Goal: Task Accomplishment & Management: Complete application form

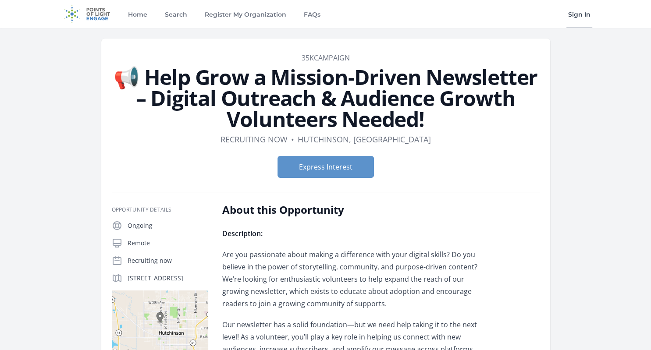
click at [579, 12] on link "Sign In" at bounding box center [579, 14] width 26 height 28
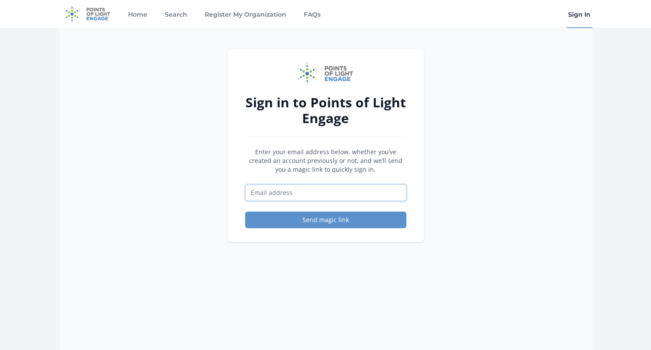
click at [364, 189] on input "Email address" at bounding box center [325, 192] width 161 height 17
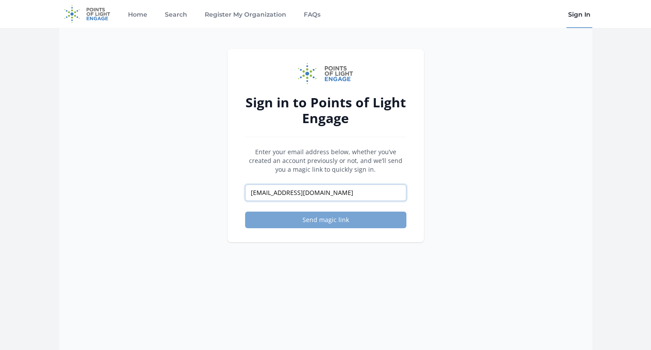
type input "[EMAIL_ADDRESS][DOMAIN_NAME]"
click at [337, 219] on button "Send magic link" at bounding box center [325, 220] width 161 height 17
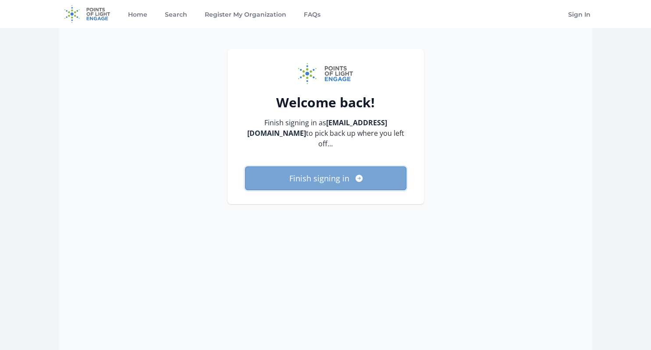
click at [324, 176] on button "Finish signing in" at bounding box center [325, 178] width 161 height 24
click at [352, 181] on button "Finish signing in" at bounding box center [325, 178] width 161 height 24
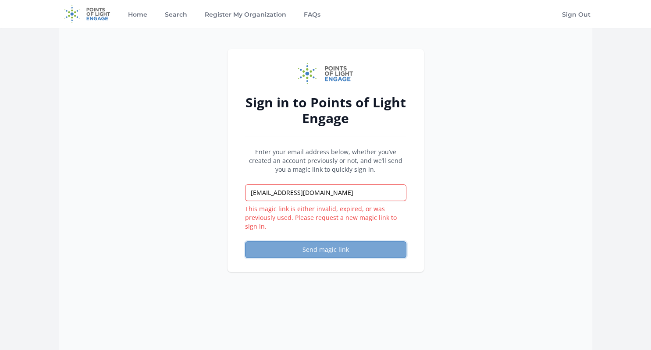
click at [338, 250] on button "Send magic link" at bounding box center [325, 249] width 161 height 17
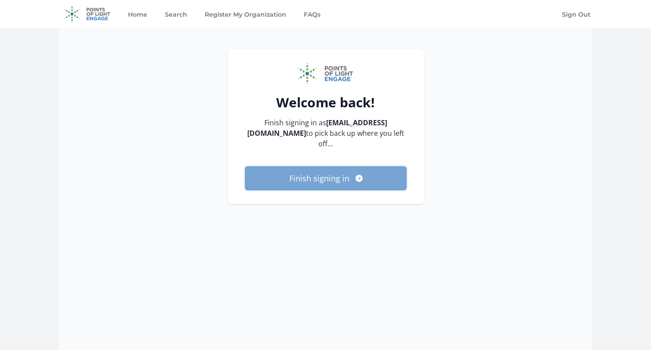
click at [322, 177] on button "Finish signing in" at bounding box center [325, 178] width 161 height 24
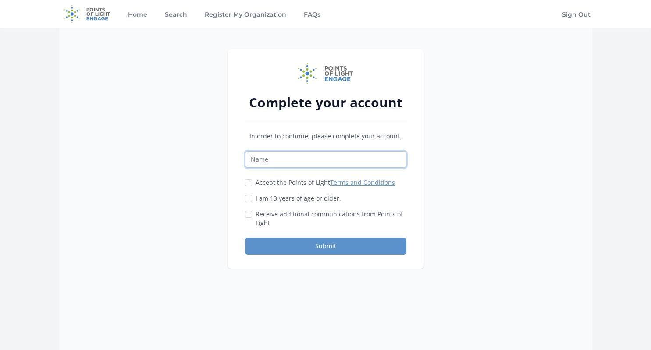
click at [363, 159] on input "Name" at bounding box center [325, 159] width 161 height 17
type input "Lori Joyner"
click at [245, 184] on input "Accept the Points of Light Terms and Conditions" at bounding box center [248, 182] width 7 height 7
checkbox input "true"
click at [249, 197] on input "I am 13 years of age or older." at bounding box center [248, 198] width 7 height 7
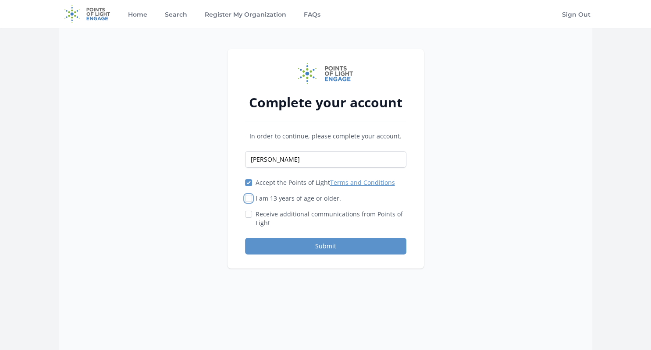
checkbox input "true"
click at [247, 213] on input "Receive additional communications from Points of Light" at bounding box center [248, 214] width 7 height 7
checkbox input "true"
click at [323, 244] on button "Submit" at bounding box center [325, 246] width 161 height 17
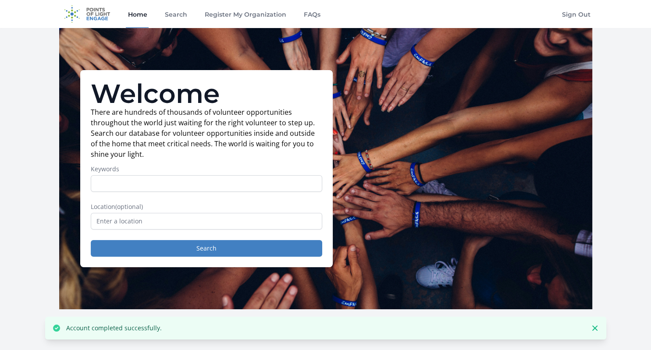
click at [259, 186] on input "Keywords" at bounding box center [206, 183] width 231 height 17
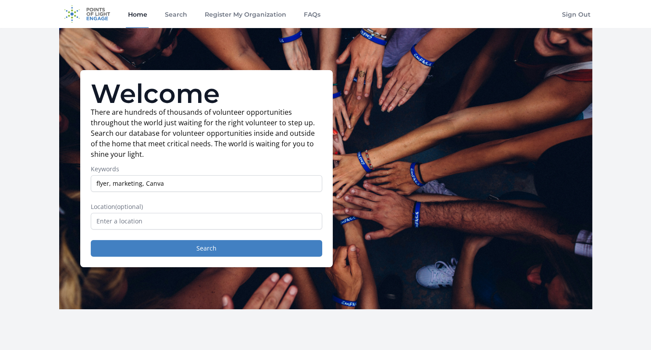
type input "flyer, marketing, Canva"
click at [192, 224] on input "text" at bounding box center [206, 221] width 231 height 17
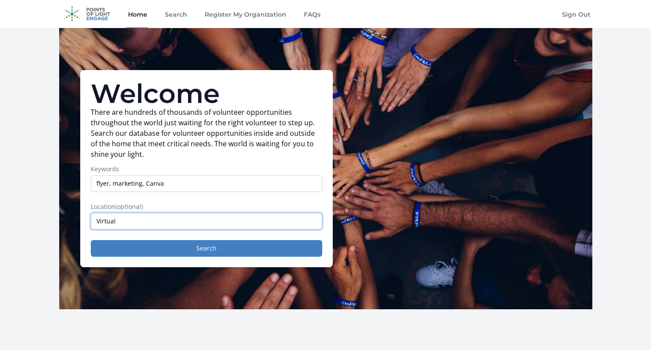
type input "Virtual"
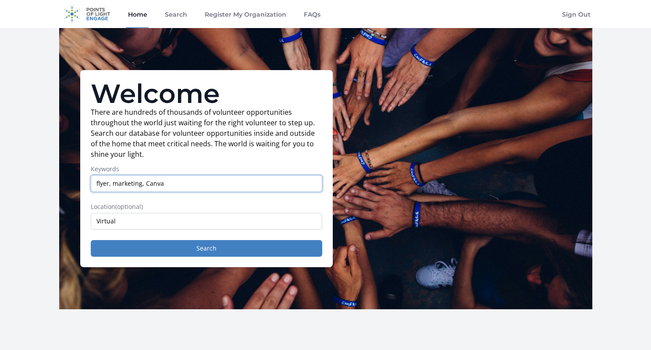
click at [111, 184] on input "flyer, marketing, Canva" at bounding box center [206, 183] width 231 height 17
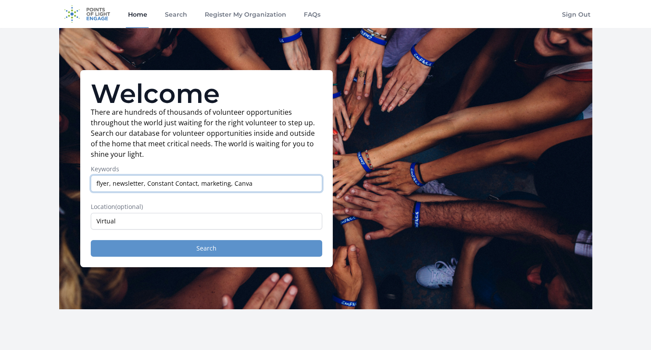
type input "flyer, newsletter, Constant Contact, marketing, Canva"
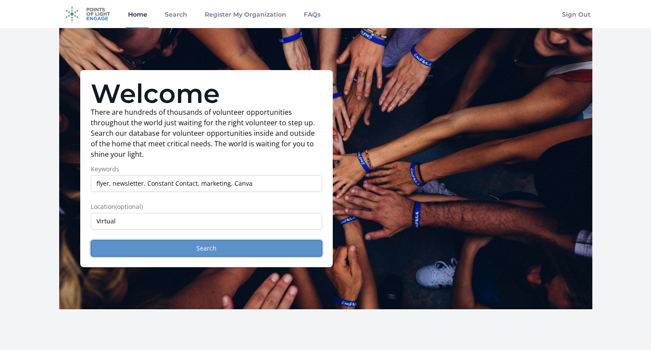
click at [209, 251] on button "Search" at bounding box center [206, 248] width 231 height 17
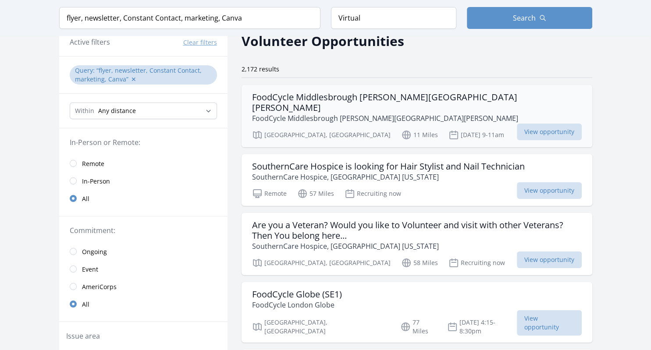
scroll to position [43, 0]
click at [74, 161] on input "radio" at bounding box center [73, 163] width 7 height 7
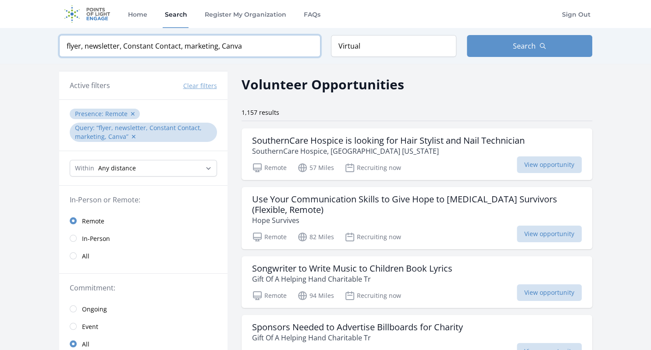
click at [274, 46] on input "flyer, newsletter, Constant Contact, marketing, Canva" at bounding box center [189, 46] width 261 height 22
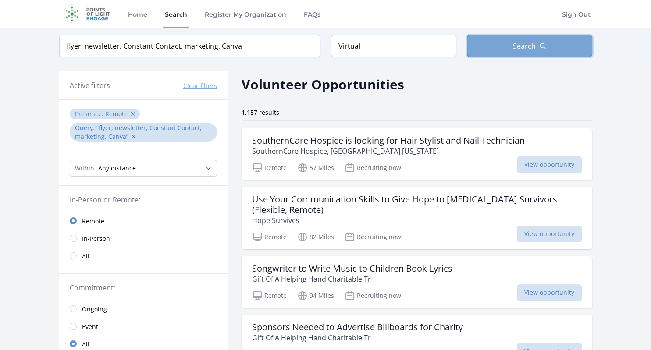
click at [530, 42] on span "Search" at bounding box center [524, 46] width 23 height 11
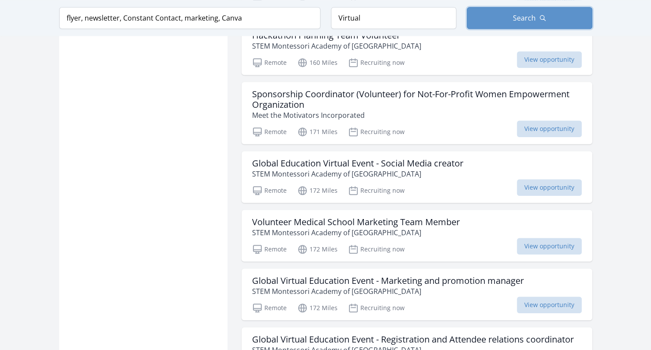
scroll to position [821, 0]
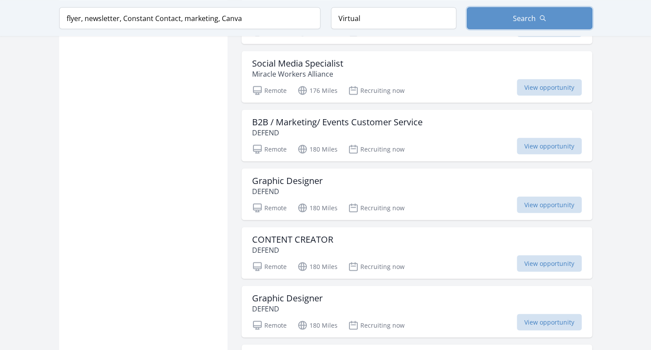
scroll to position [1627, 0]
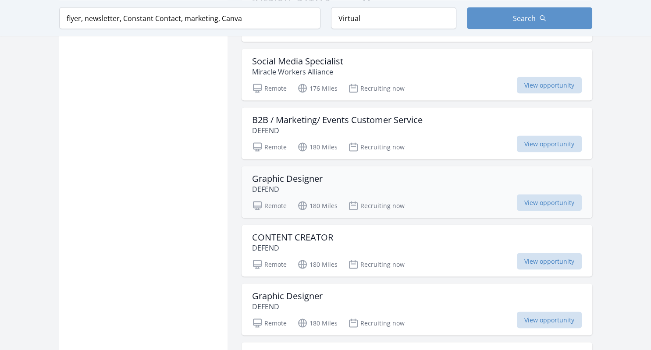
click at [303, 177] on h3 "Graphic Designer" at bounding box center [287, 178] width 71 height 11
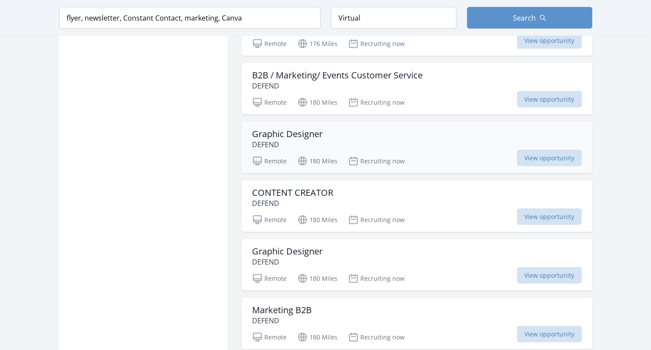
scroll to position [1673, 0]
click at [529, 149] on span "View opportunity" at bounding box center [548, 157] width 65 height 17
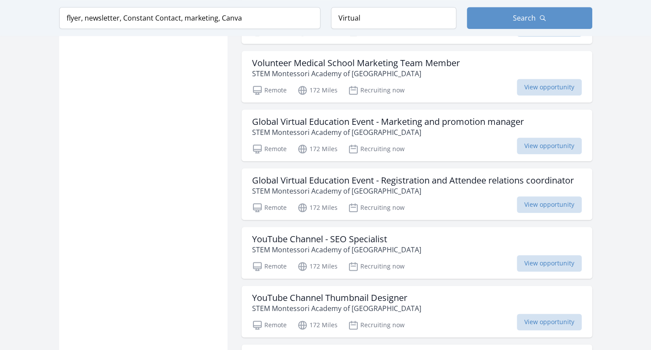
scroll to position [43, 0]
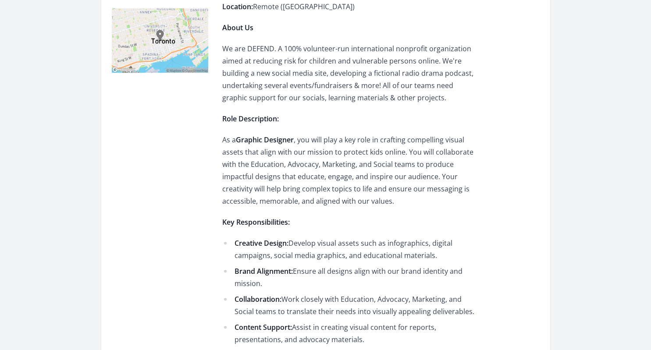
scroll to position [248, 0]
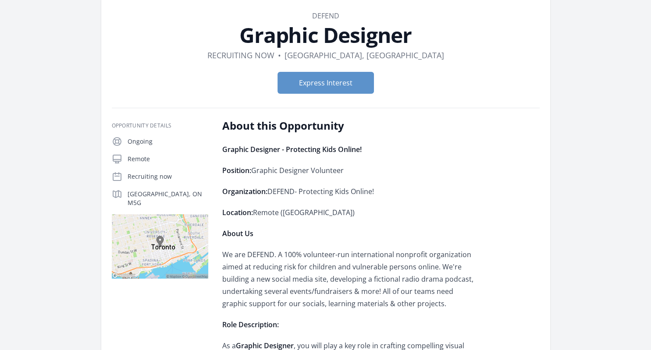
scroll to position [43, 0]
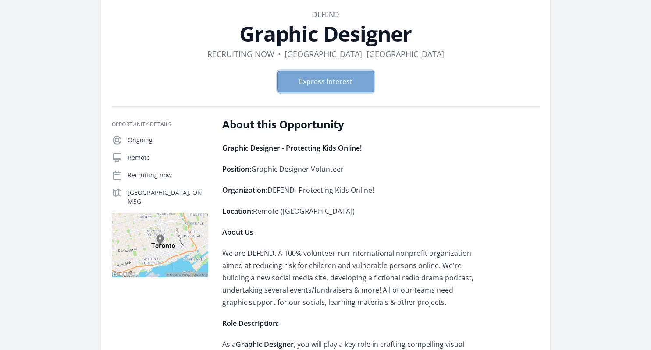
click at [320, 84] on button "Express Interest" at bounding box center [325, 82] width 96 height 22
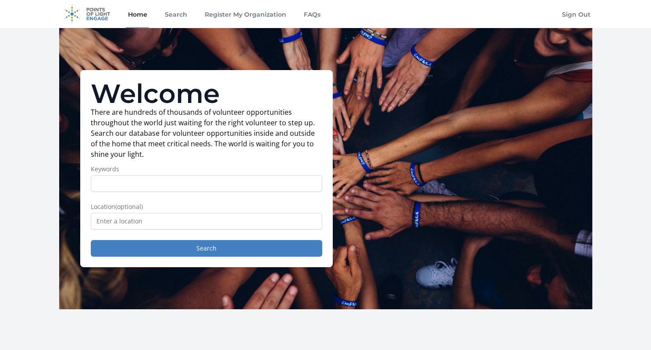
click at [300, 184] on input "Keywords" at bounding box center [206, 183] width 231 height 17
type input "flyer, newsletter, Constant Contact, marketing, Canva"
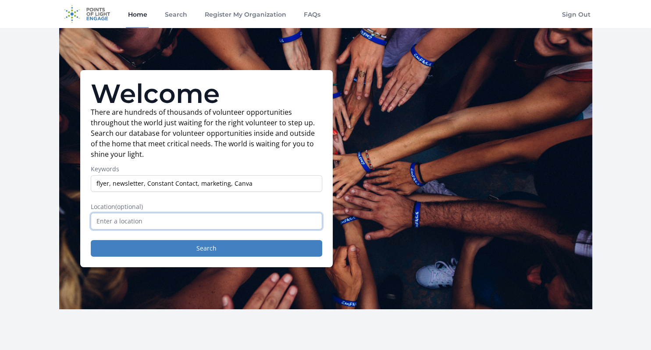
click at [244, 223] on input "text" at bounding box center [206, 221] width 231 height 17
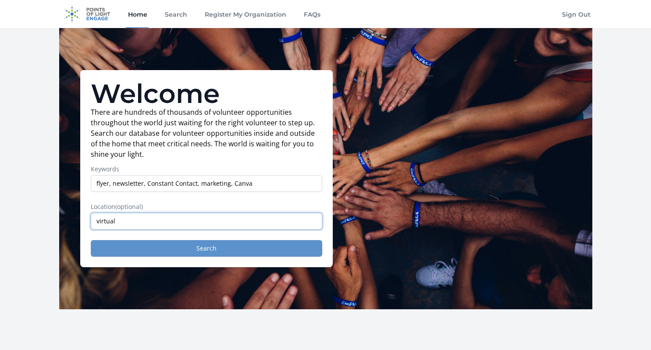
type input "virtual"
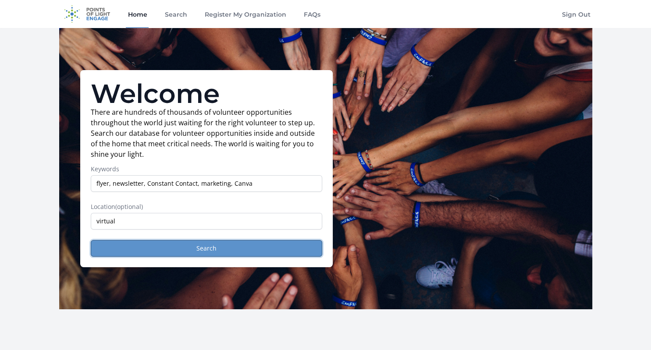
click at [197, 251] on button "Search" at bounding box center [206, 248] width 231 height 17
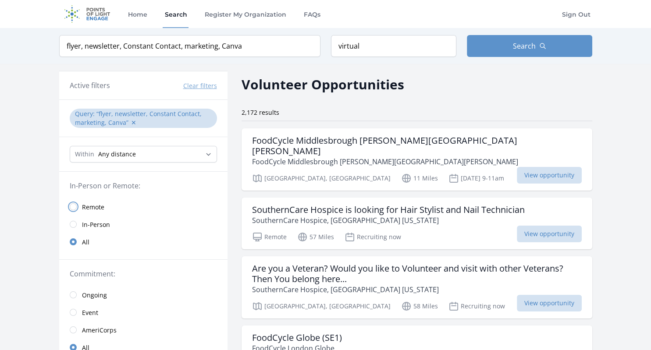
click at [73, 207] on input "radio" at bounding box center [73, 206] width 7 height 7
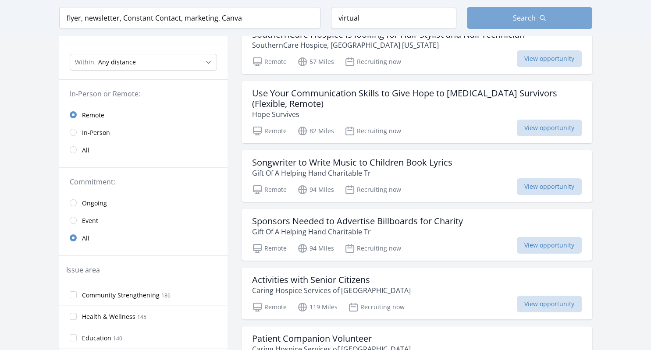
scroll to position [106, 0]
click at [544, 14] on button "Search" at bounding box center [529, 18] width 125 height 22
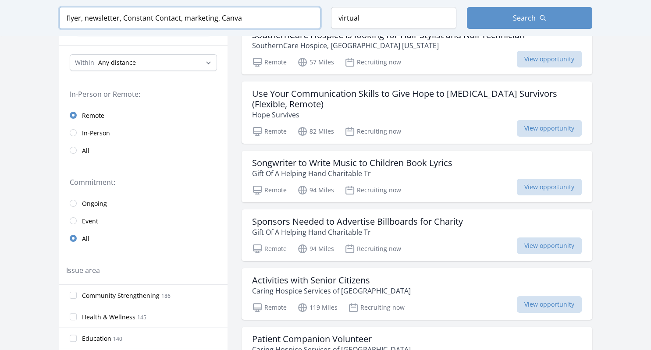
click at [65, 16] on input "flyer, newsletter, Constant Contact, marketing, Canva" at bounding box center [189, 18] width 261 height 22
click button "submit" at bounding box center [0, 0] width 0 height 0
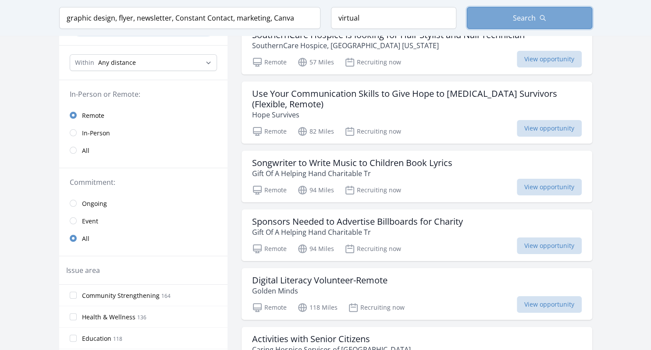
click at [513, 14] on span "Search" at bounding box center [524, 18] width 23 height 11
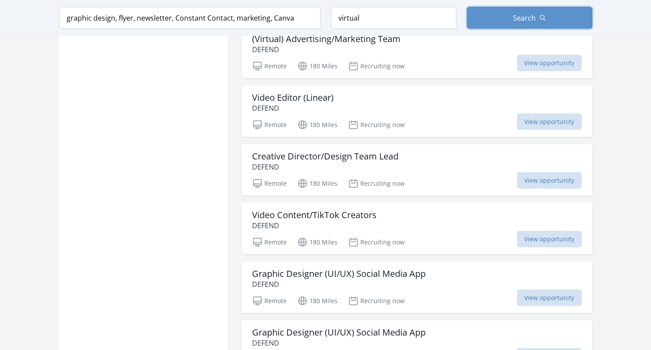
scroll to position [2002, 0]
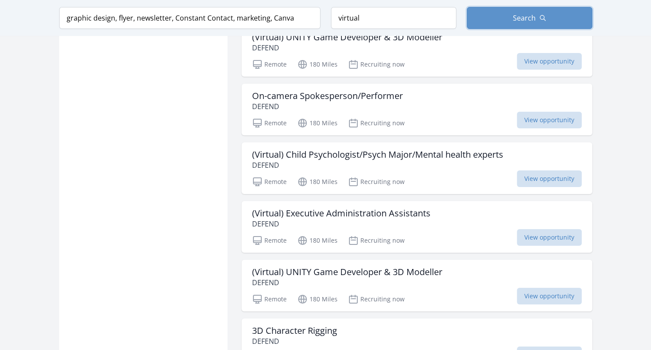
scroll to position [3296, 0]
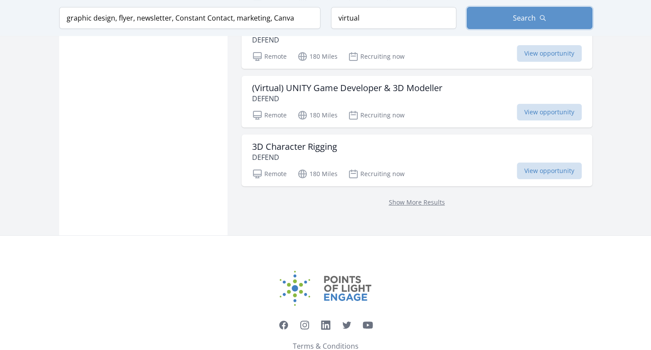
scroll to position [3478, 0]
click at [410, 198] on link "Show More Results" at bounding box center [417, 202] width 56 height 8
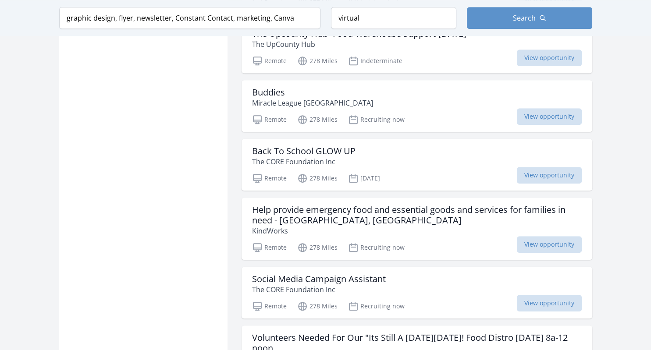
scroll to position [4014, 0]
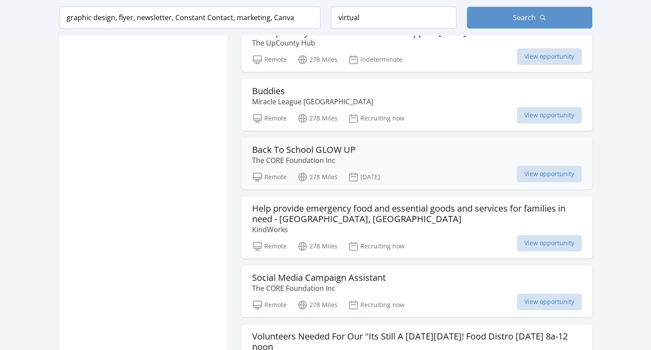
click at [341, 145] on h3 "Back To School GLOW UP" at bounding box center [303, 150] width 103 height 11
click at [308, 15] on input "graphic design, flyer, newsletter, Constant Contact, marketing, Canva" at bounding box center [189, 18] width 261 height 22
click at [497, 22] on button "Search" at bounding box center [529, 18] width 125 height 22
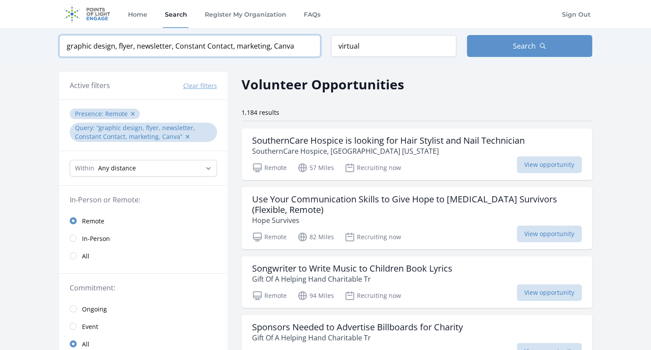
click at [298, 48] on input "graphic design, flyer, newsletter, Constant Contact, marketing, Canva" at bounding box center [189, 46] width 261 height 22
drag, startPoint x: 297, startPoint y: 42, endPoint x: 115, endPoint y: 43, distance: 181.8
click at [115, 43] on input "graphic design, flyer, newsletter, Constant Contact, marketing, Canva" at bounding box center [189, 46] width 261 height 22
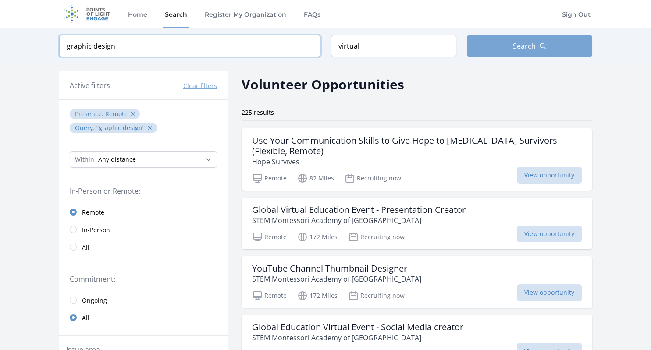
type input "graphic design"
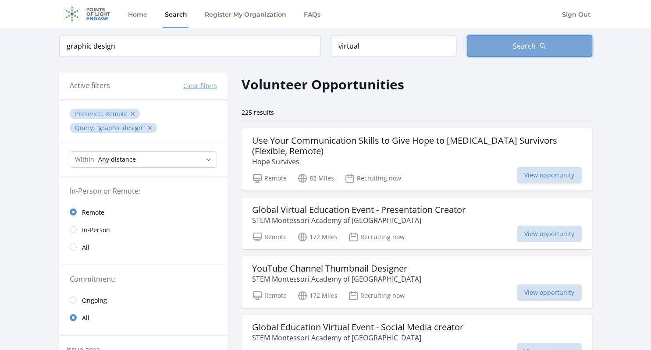
click at [492, 44] on button "Search" at bounding box center [529, 46] width 125 height 22
click at [141, 13] on link "Home" at bounding box center [137, 14] width 23 height 28
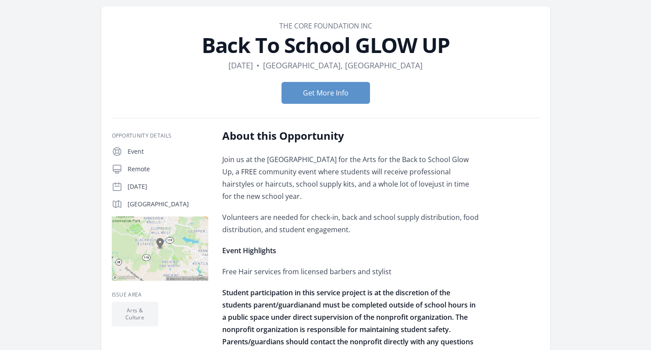
scroll to position [32, 0]
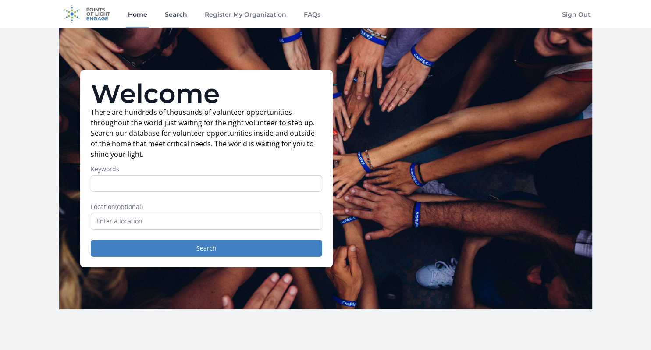
click at [172, 14] on link "Search" at bounding box center [176, 14] width 26 height 28
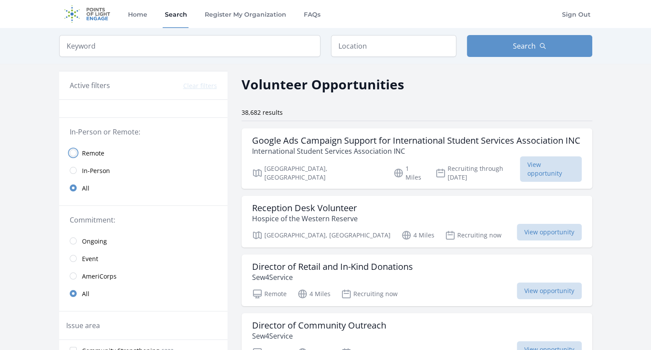
click at [75, 150] on input "radio" at bounding box center [73, 152] width 7 height 7
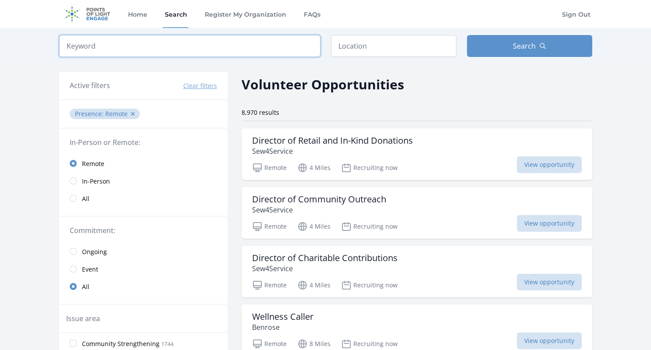
click at [173, 43] on input "search" at bounding box center [189, 46] width 261 height 22
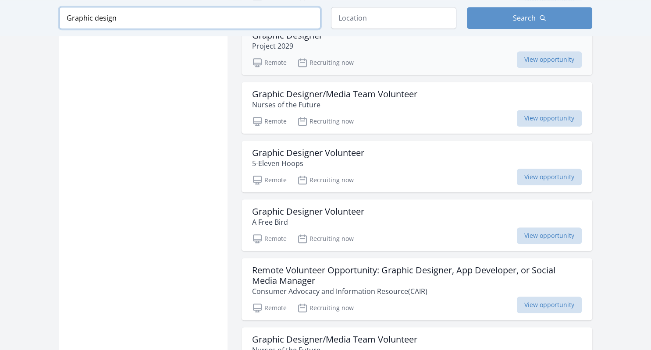
scroll to position [737, 0]
type input "Graphic design"
click at [314, 157] on p "5-Eleven Hoops" at bounding box center [308, 162] width 112 height 11
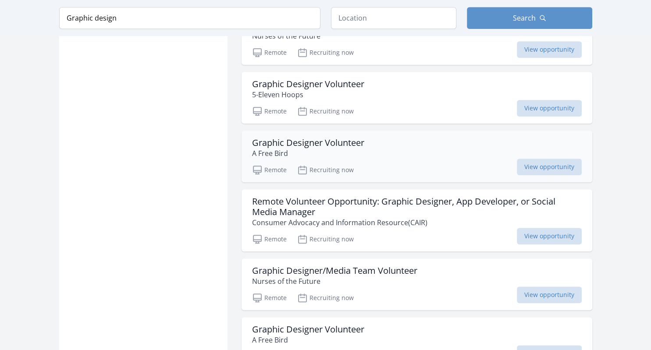
scroll to position [806, 0]
click at [337, 147] on p "A Free Bird" at bounding box center [308, 152] width 112 height 11
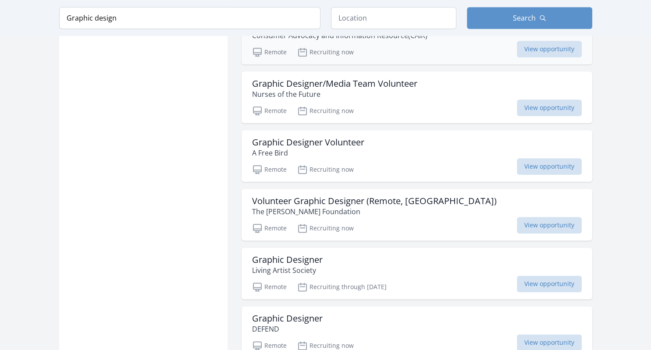
scroll to position [995, 0]
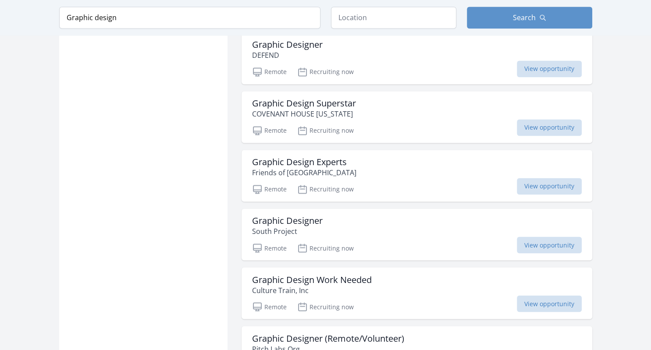
scroll to position [1384, 0]
click at [348, 165] on div "Graphic Design Experts Friends of Woodland Park" at bounding box center [416, 166] width 329 height 21
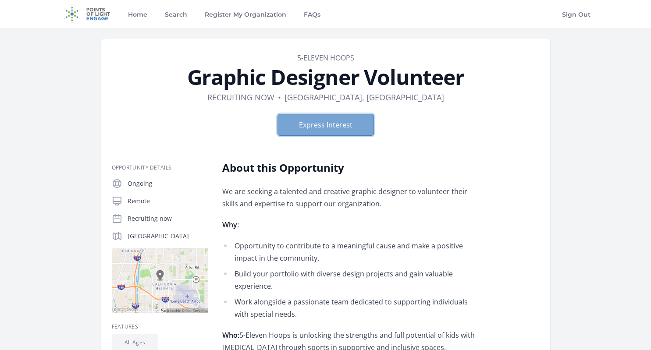
click at [318, 120] on button "Express Interest" at bounding box center [325, 125] width 96 height 22
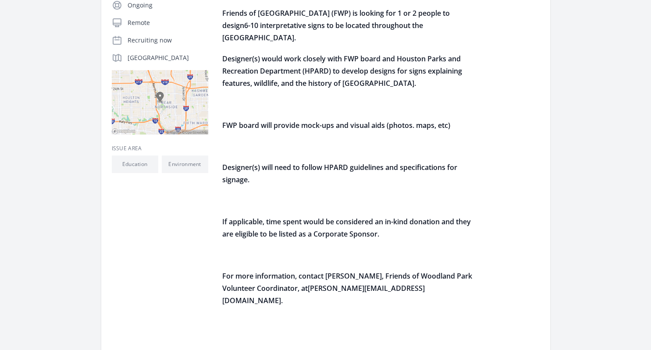
scroll to position [178, 0]
drag, startPoint x: 325, startPoint y: 166, endPoint x: 385, endPoint y: 170, distance: 59.3
click at [385, 170] on span "Designer(s) will need to follow HPARD guidelines and specifications for signage." at bounding box center [339, 174] width 235 height 22
copy span "HPARD guidelines"
click at [437, 191] on div "Friends of Woodland Park (FWP) is looking for 1 or 2 people to design 6-10 inte…" at bounding box center [350, 184] width 256 height 354
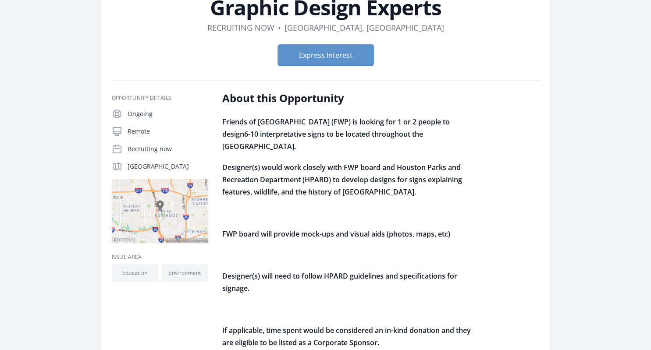
scroll to position [70, 0]
click at [358, 50] on button "Express Interest" at bounding box center [325, 55] width 96 height 22
